Goal: Information Seeking & Learning: Learn about a topic

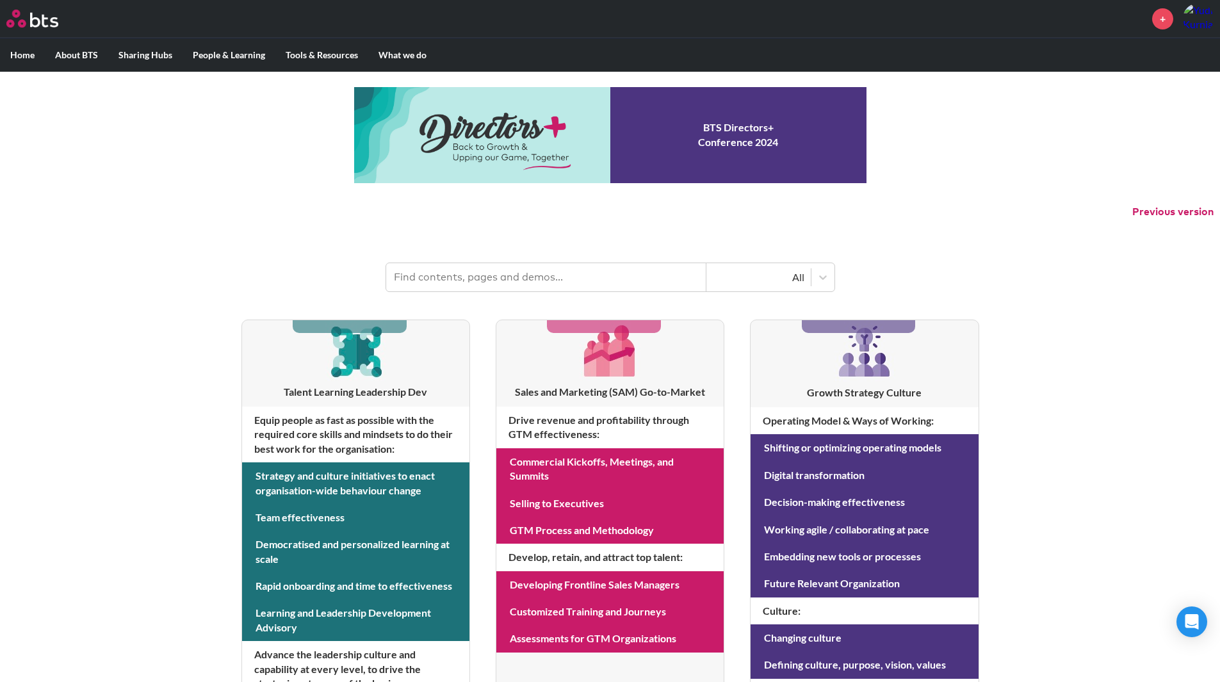
click at [1076, 157] on div "MENU + Home About BTS Who we are How we work: Policies, Toolkits and Guidance I…" at bounding box center [610, 548] width 1220 height 1096
click at [814, 283] on div at bounding box center [822, 277] width 23 height 23
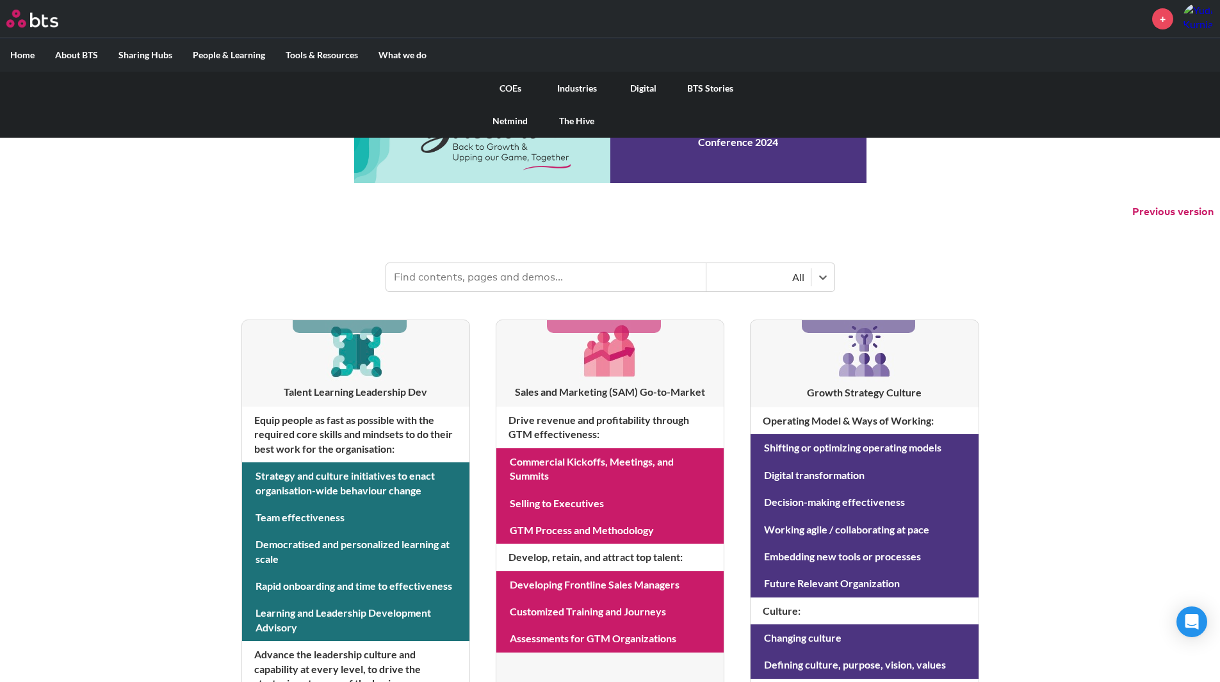
click at [640, 81] on link "Digital" at bounding box center [643, 88] width 67 height 33
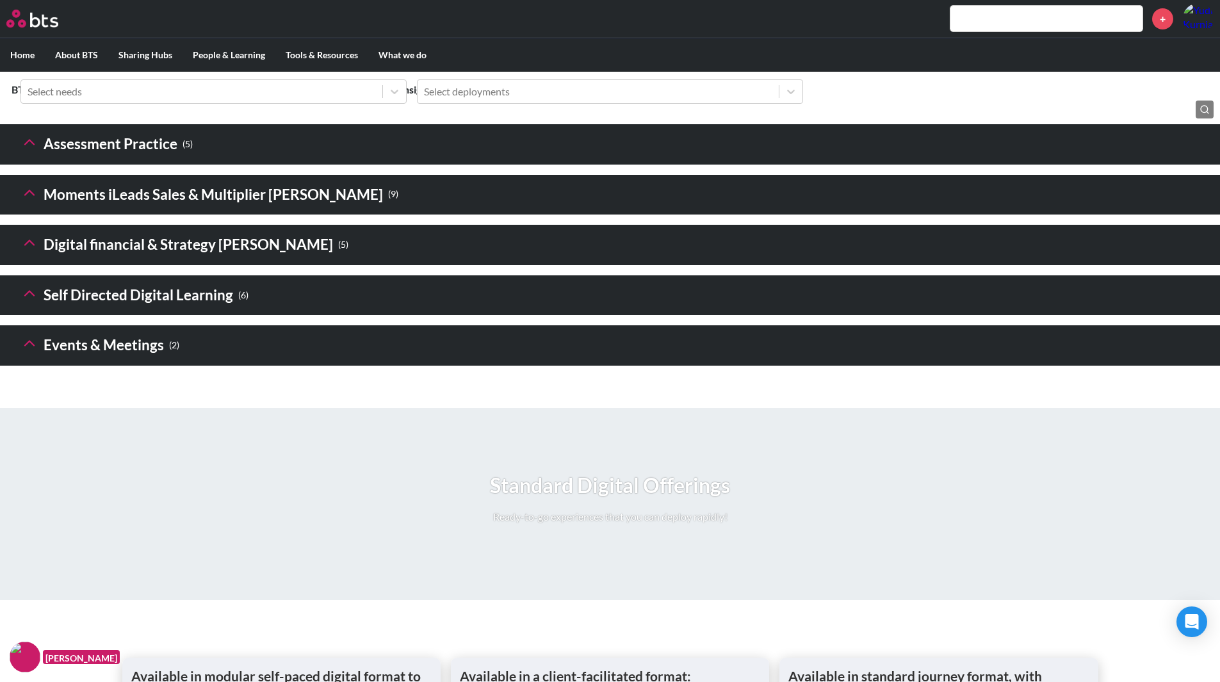
scroll to position [1740, 0]
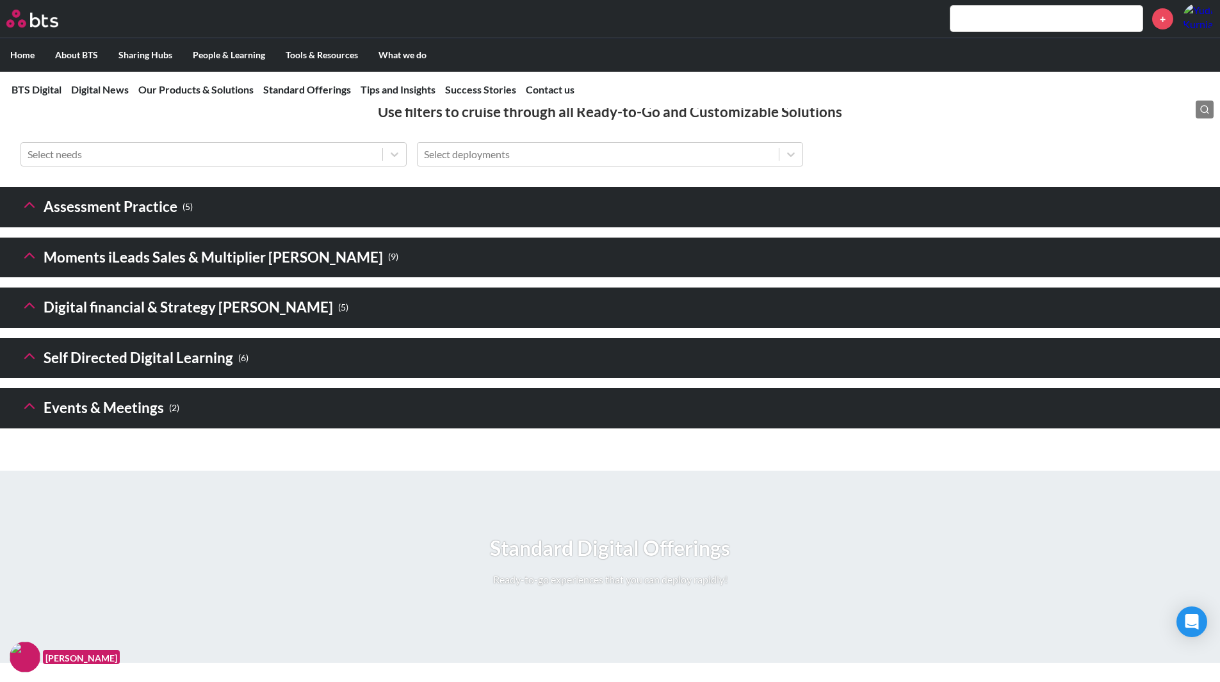
click at [146, 321] on h3 "Digital financial & Strategy [PERSON_NAME] ( 5 )" at bounding box center [184, 308] width 328 height 28
click at [338, 316] on small "( 5 )" at bounding box center [343, 307] width 10 height 17
click at [163, 321] on h3 "Digital financial & Strategy [PERSON_NAME] ( 5 )" at bounding box center [184, 308] width 328 height 28
click at [28, 314] on icon at bounding box center [29, 305] width 18 height 18
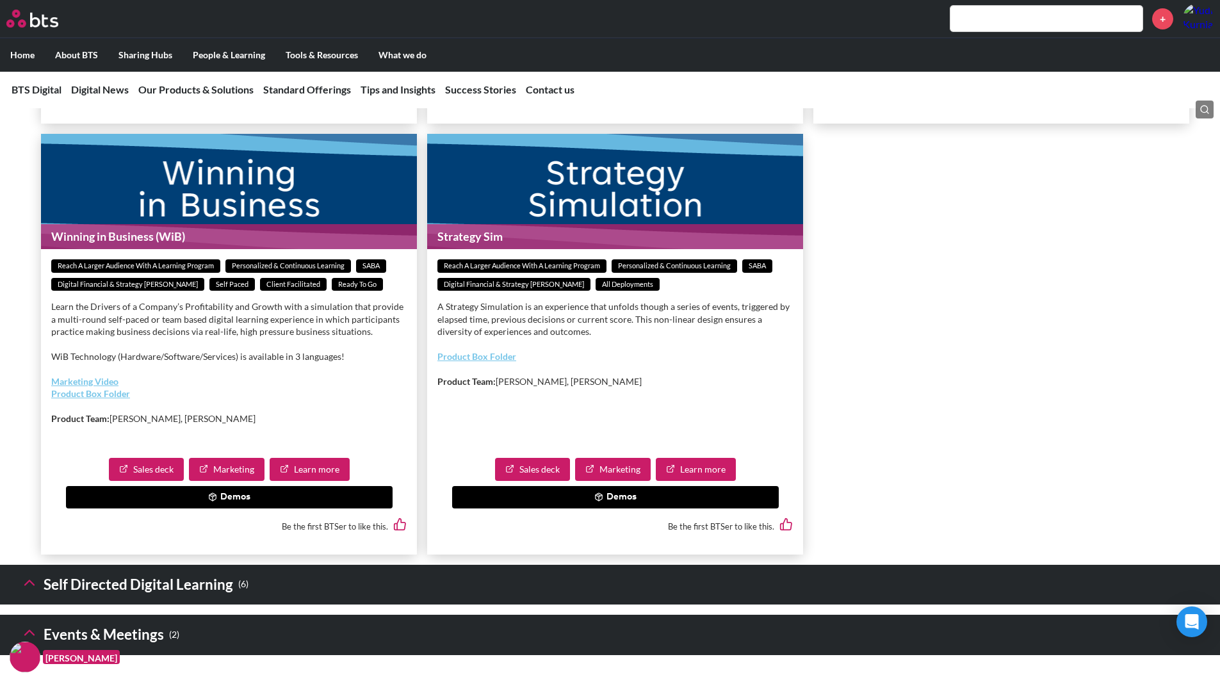
scroll to position [2381, 0]
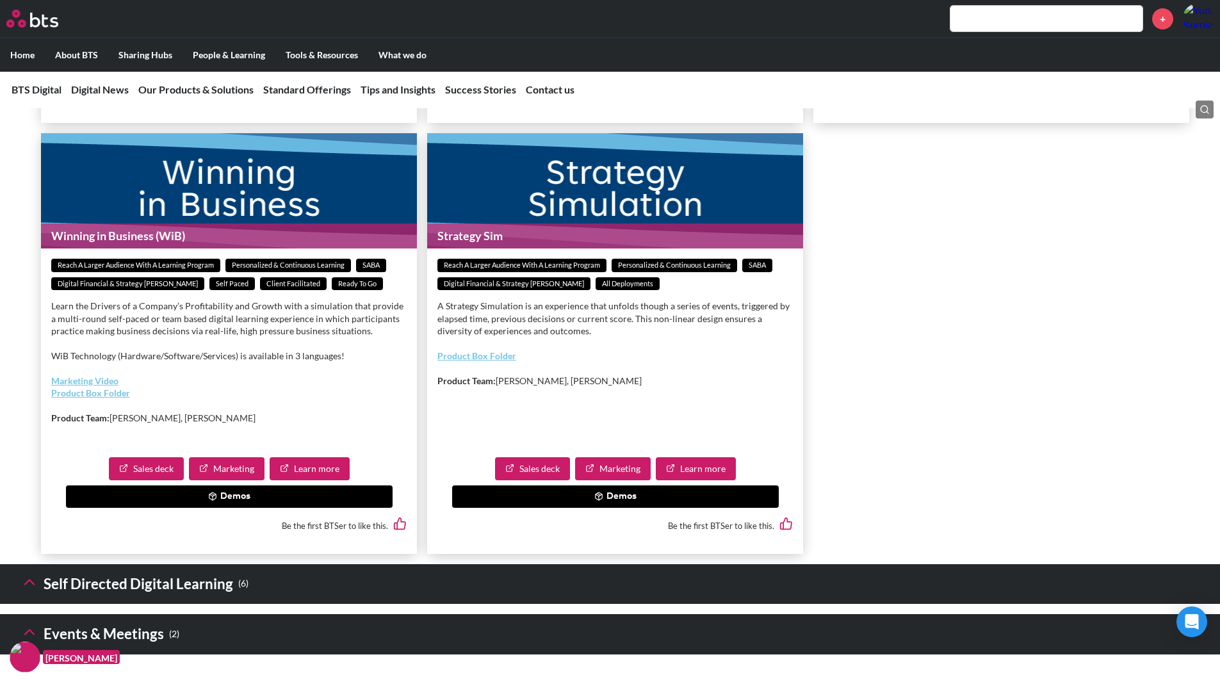
click at [227, 508] on button "Demos" at bounding box center [229, 496] width 327 height 23
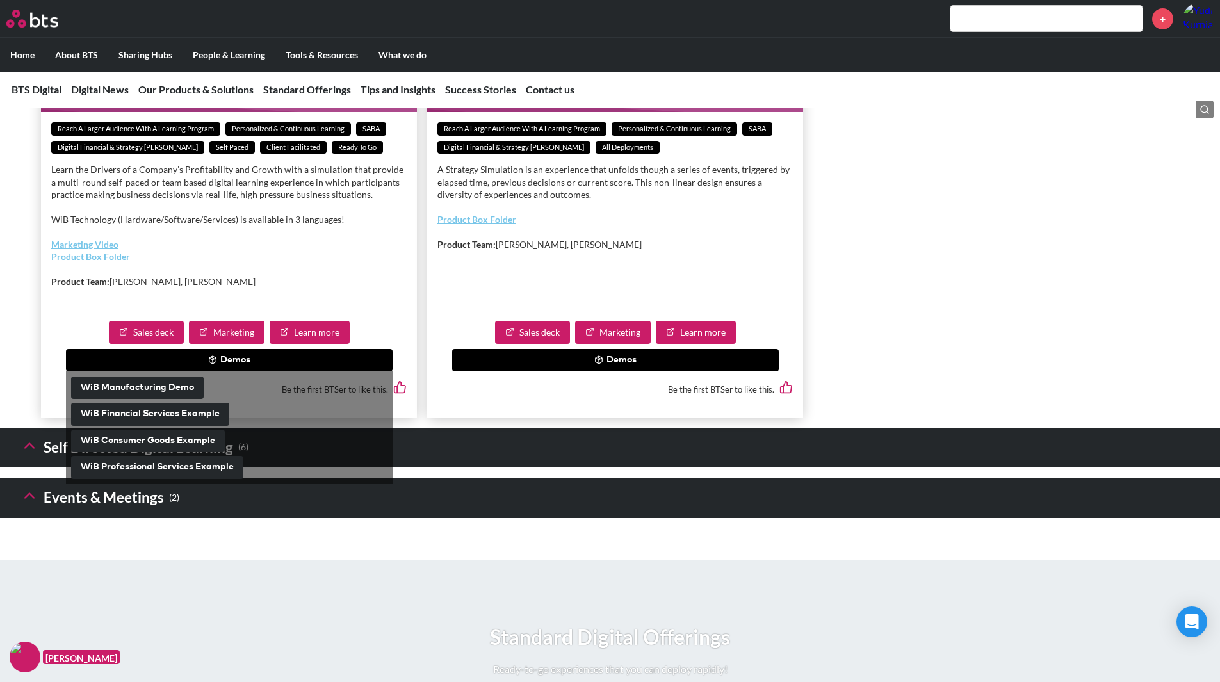
scroll to position [2552, 0]
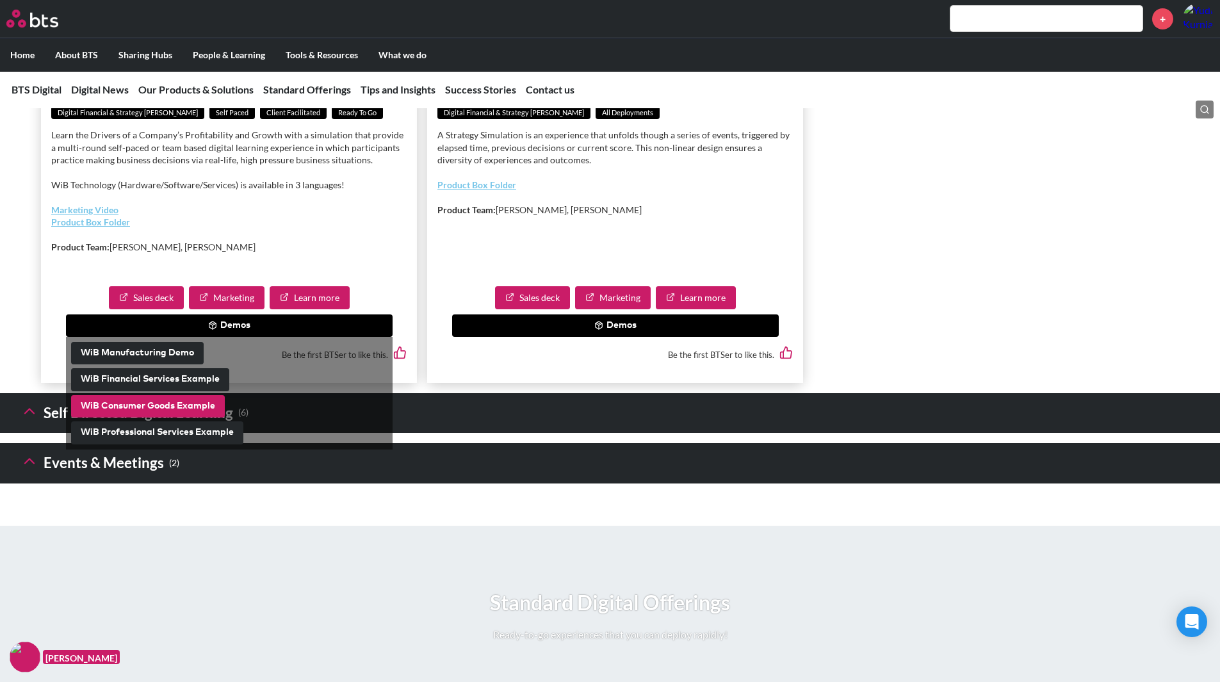
click at [195, 418] on button "WiB Consumer Goods Example" at bounding box center [148, 406] width 154 height 23
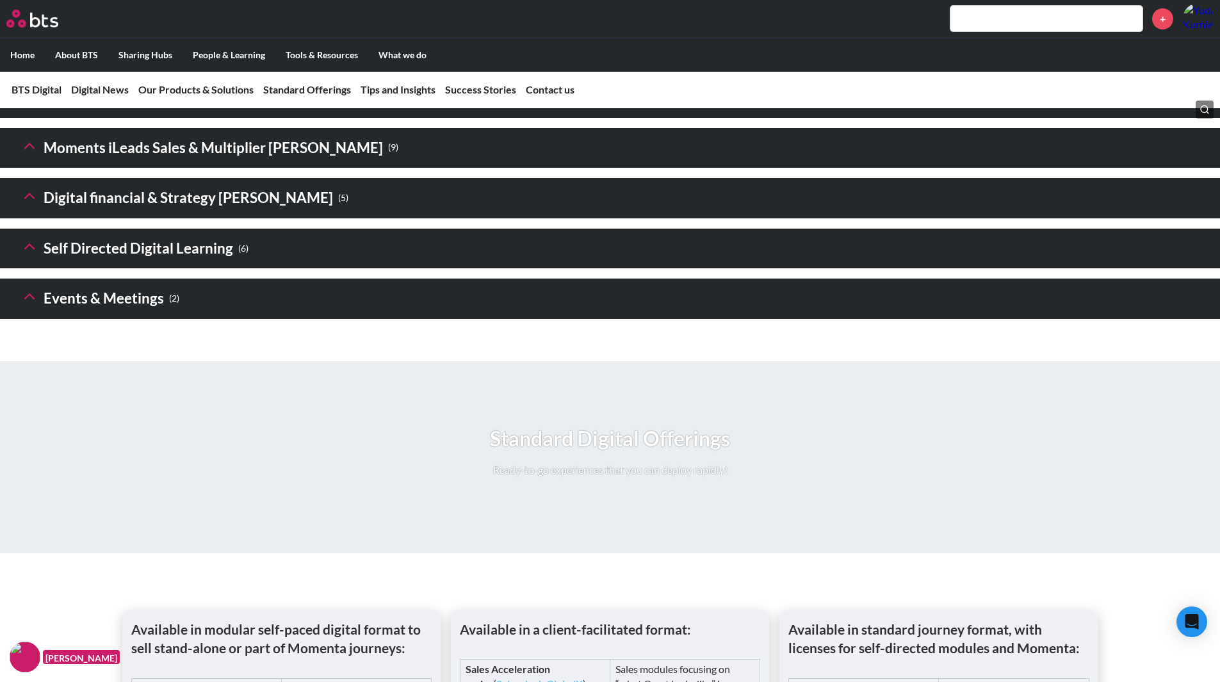
scroll to position [1836, 0]
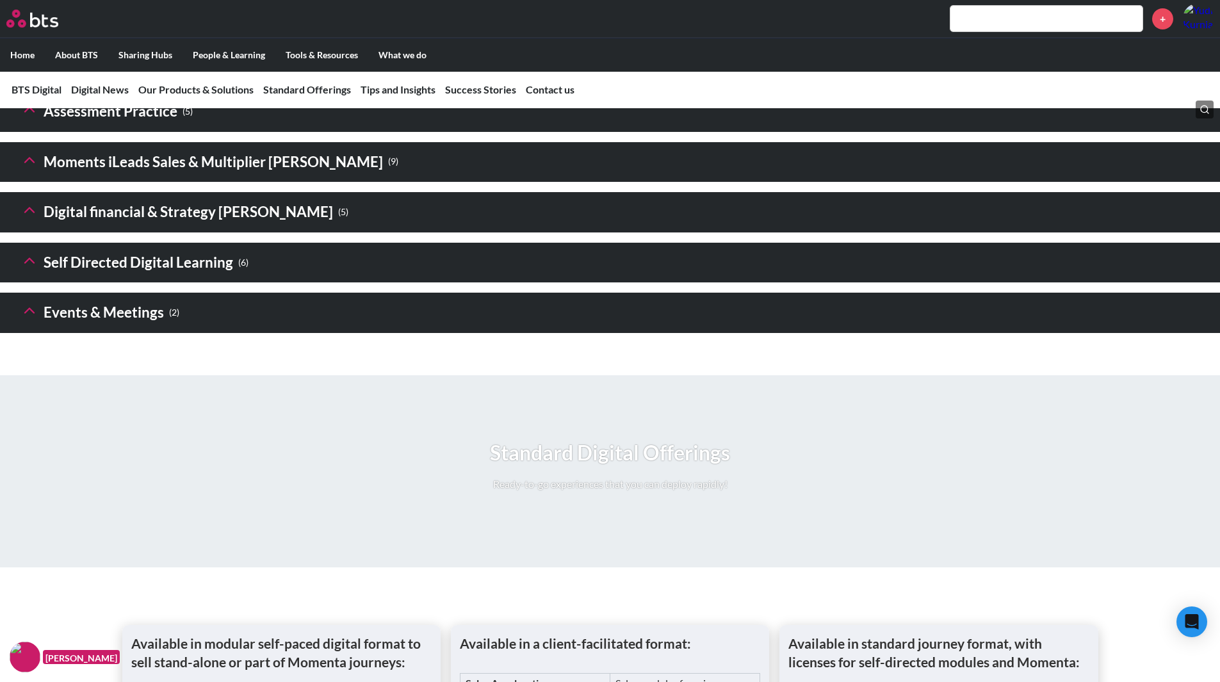
click at [30, 219] on icon at bounding box center [29, 210] width 18 height 18
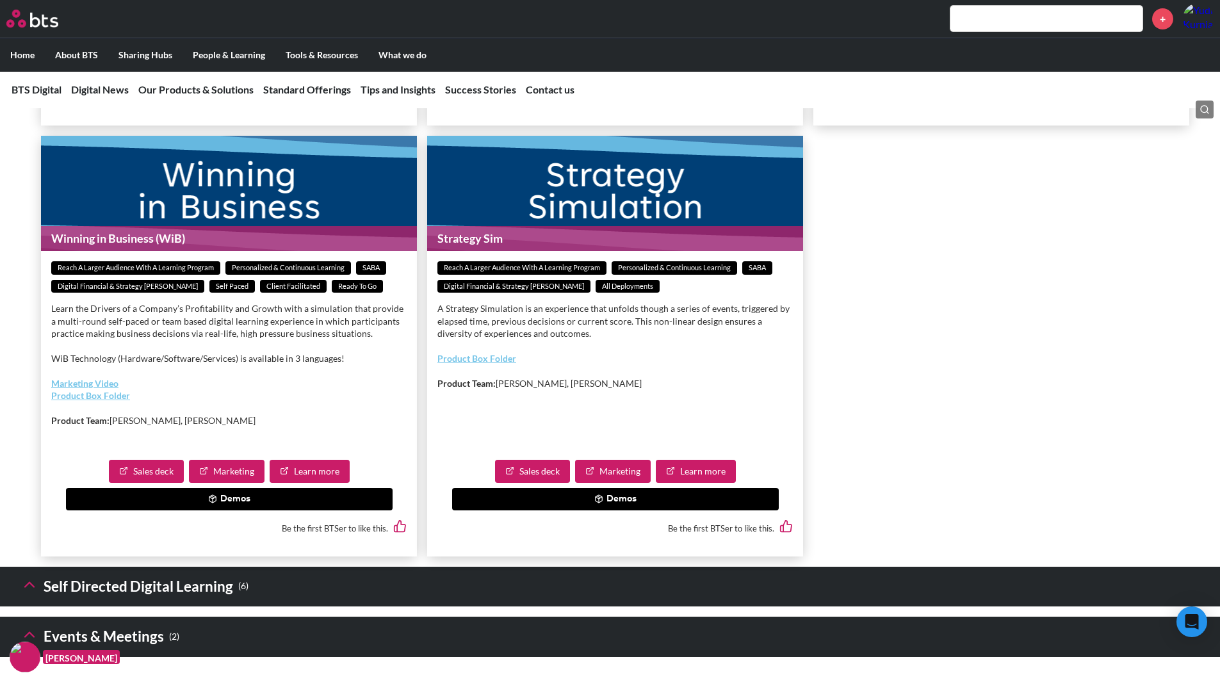
scroll to position [2390, 0]
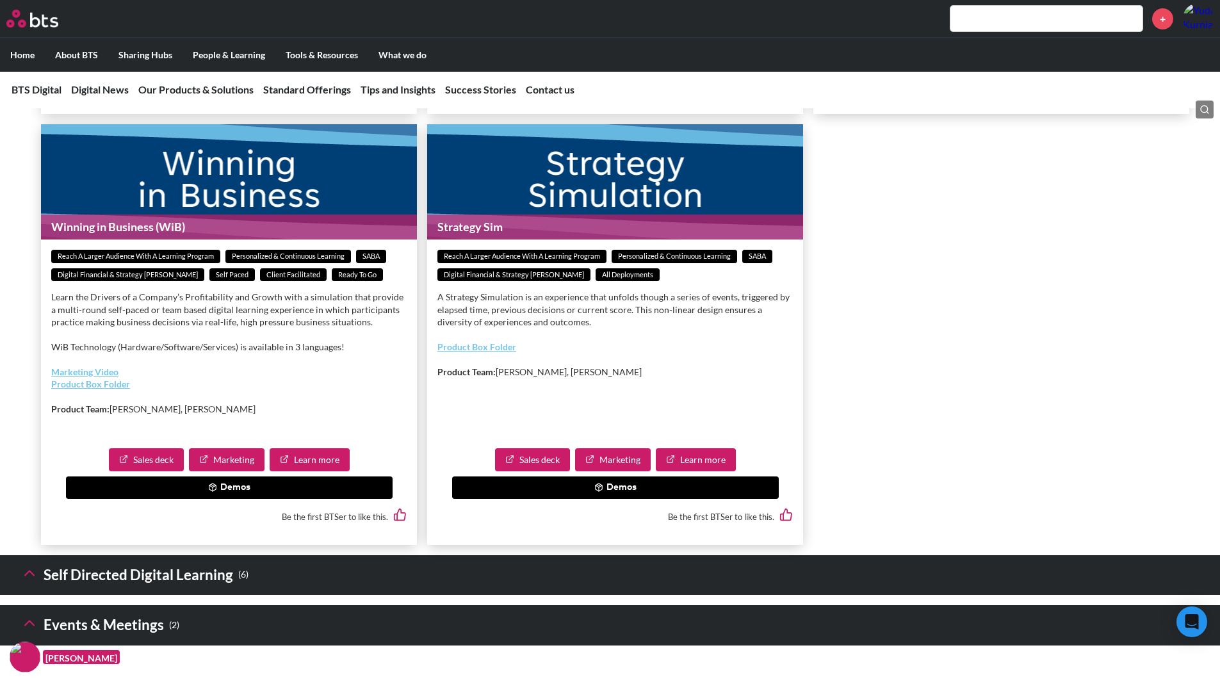
click at [230, 499] on button "Demos" at bounding box center [229, 487] width 327 height 23
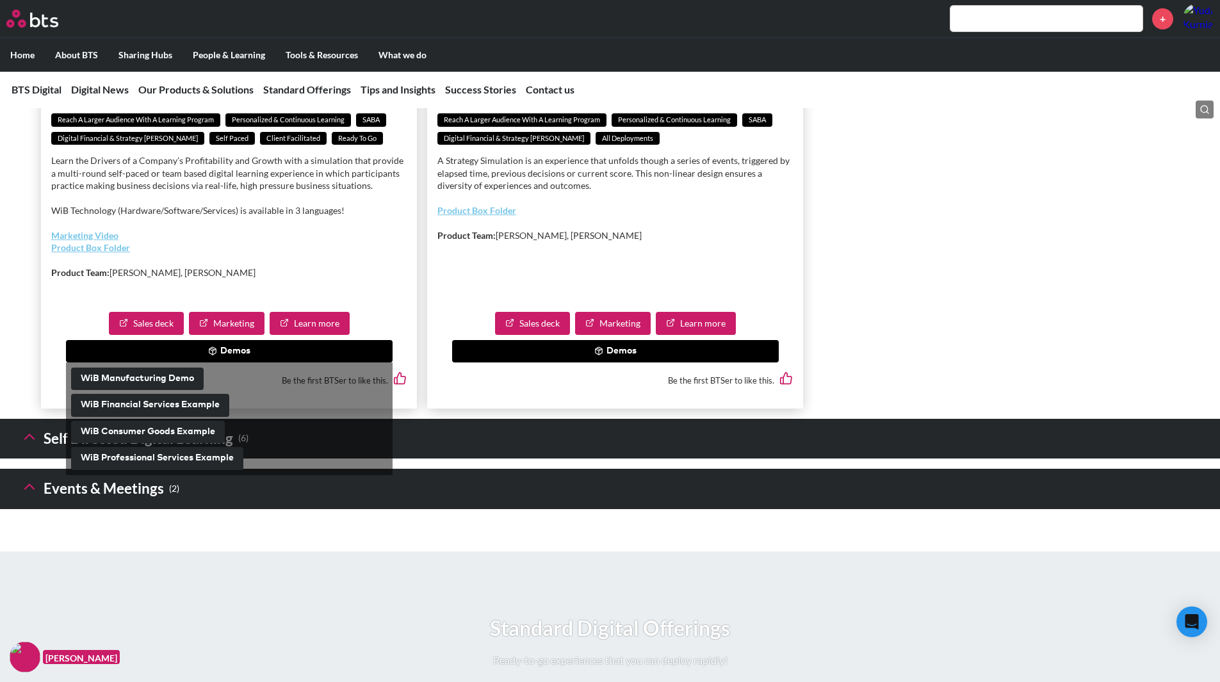
scroll to position [2561, 0]
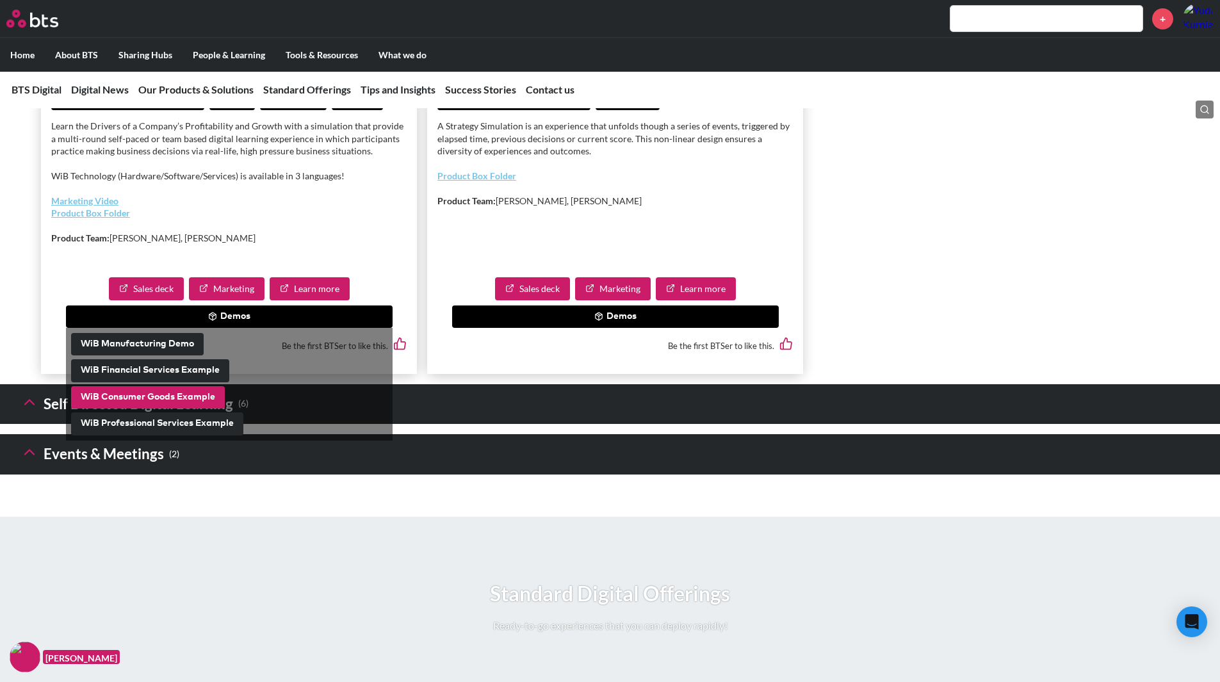
click at [123, 409] on button "WiB Consumer Goods Example" at bounding box center [148, 397] width 154 height 23
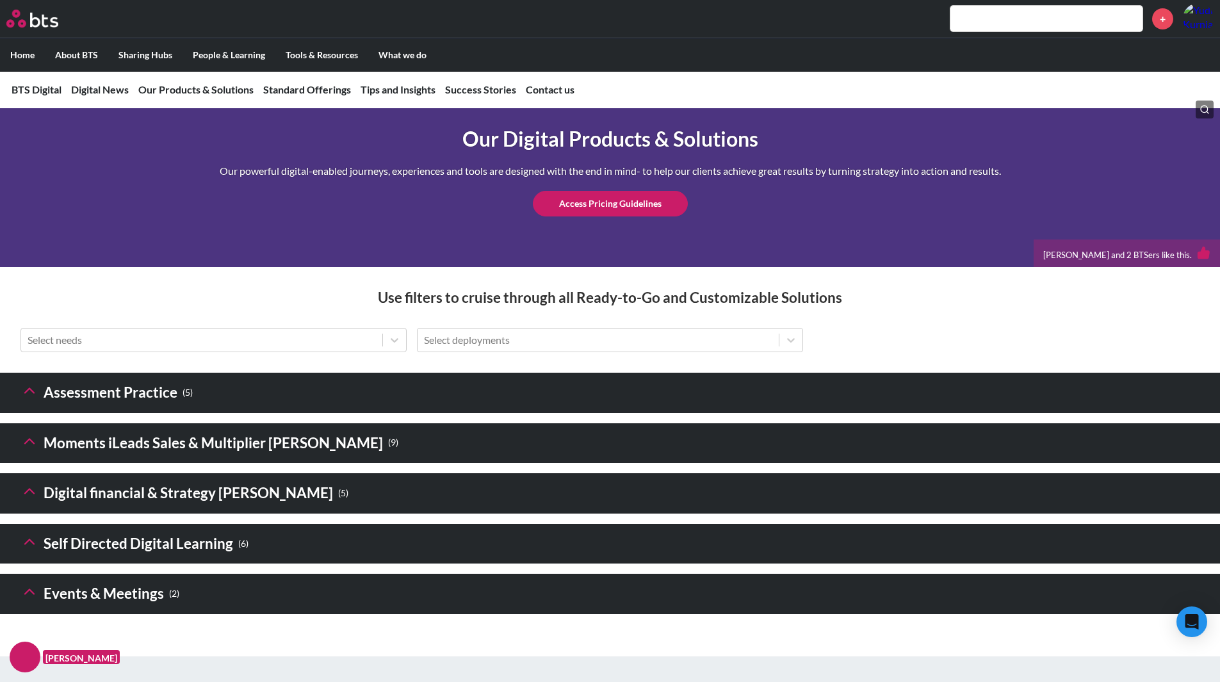
scroll to position [1750, 0]
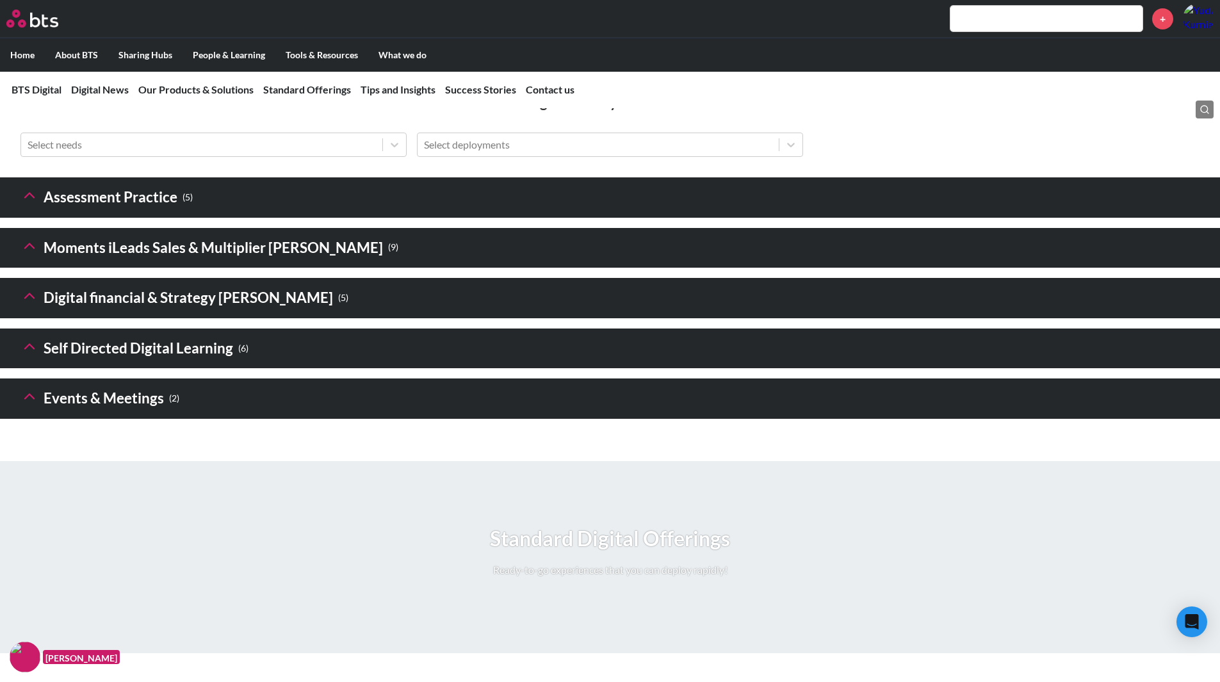
click at [30, 305] on icon at bounding box center [29, 296] width 18 height 18
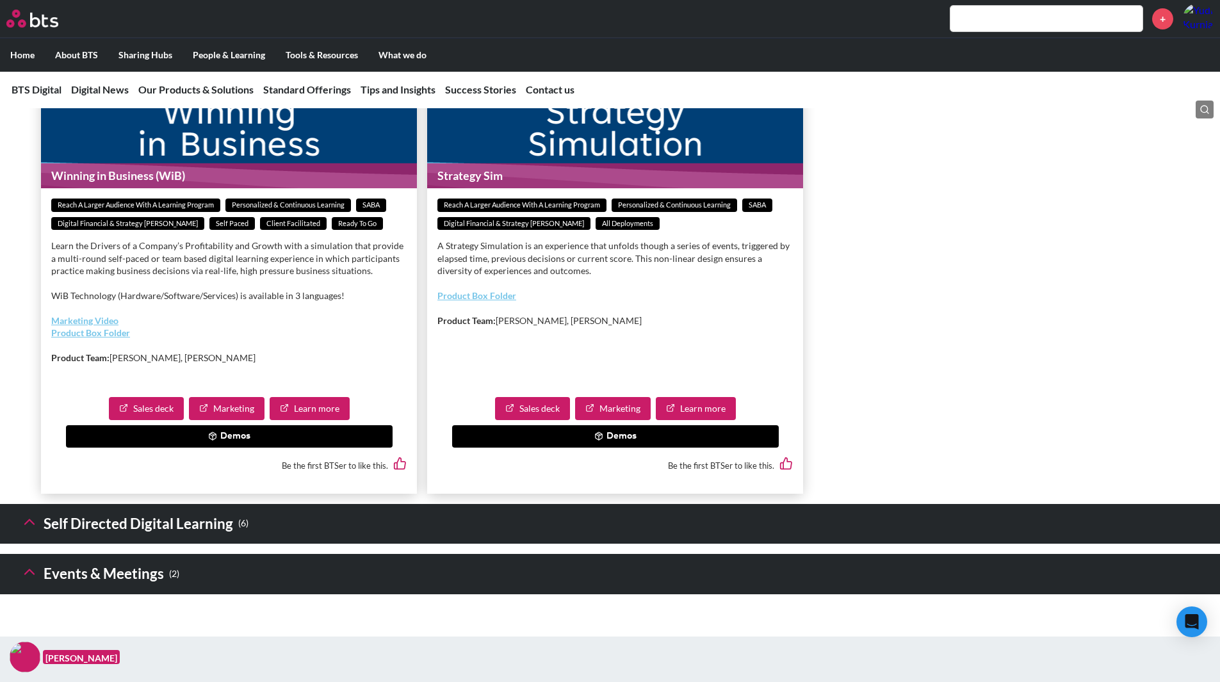
scroll to position [2433, 0]
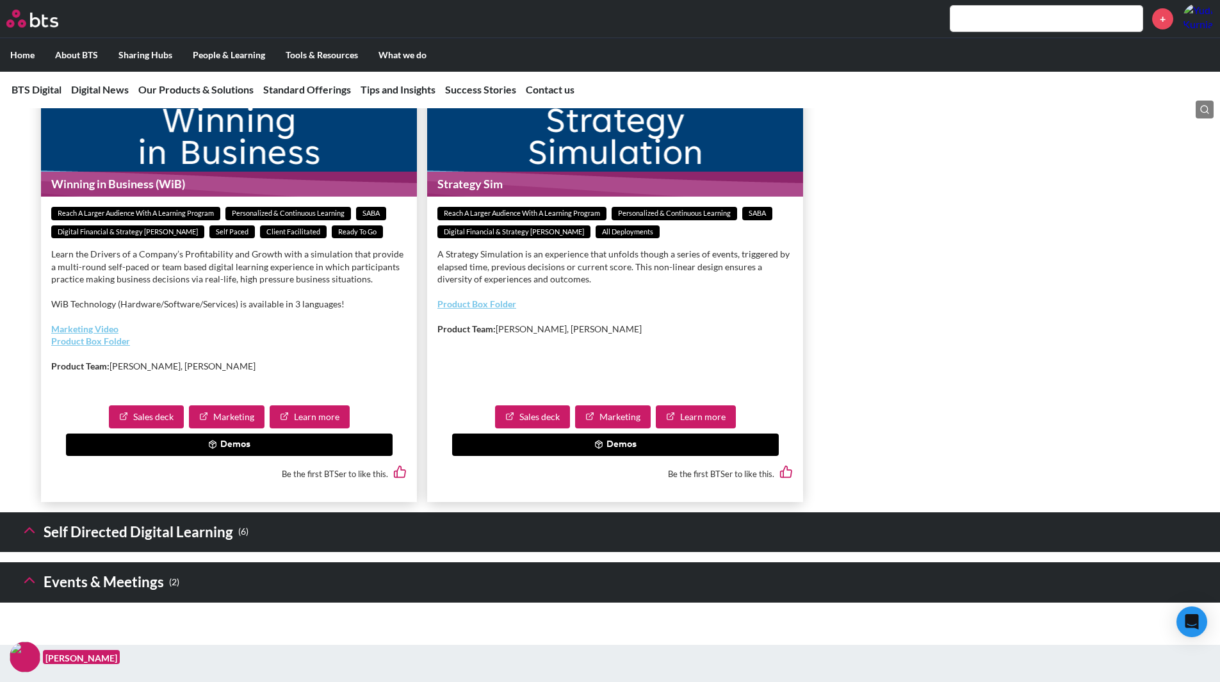
click at [229, 457] on button "Demos" at bounding box center [229, 445] width 327 height 23
